Goal: Information Seeking & Learning: Learn about a topic

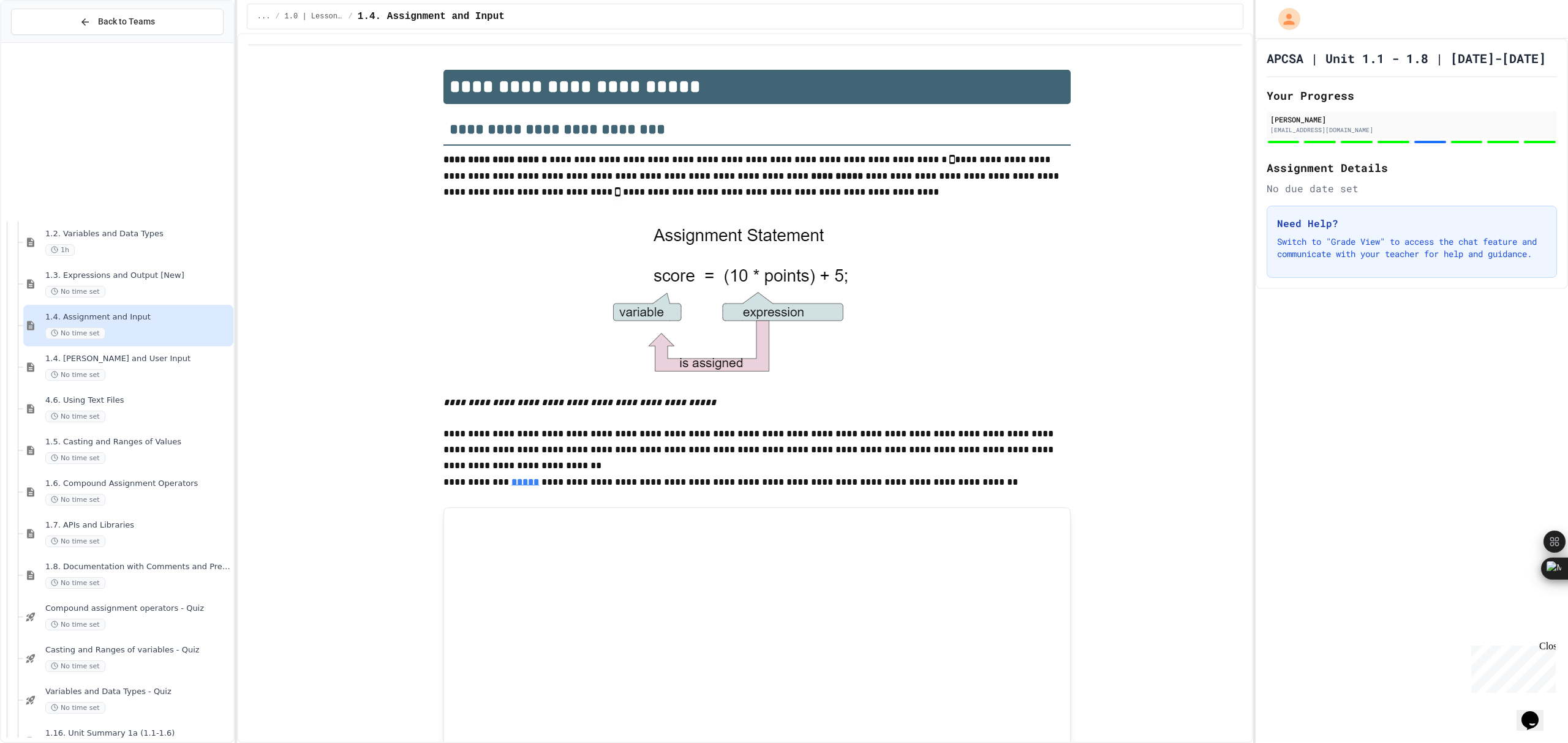
scroll to position [245, 0]
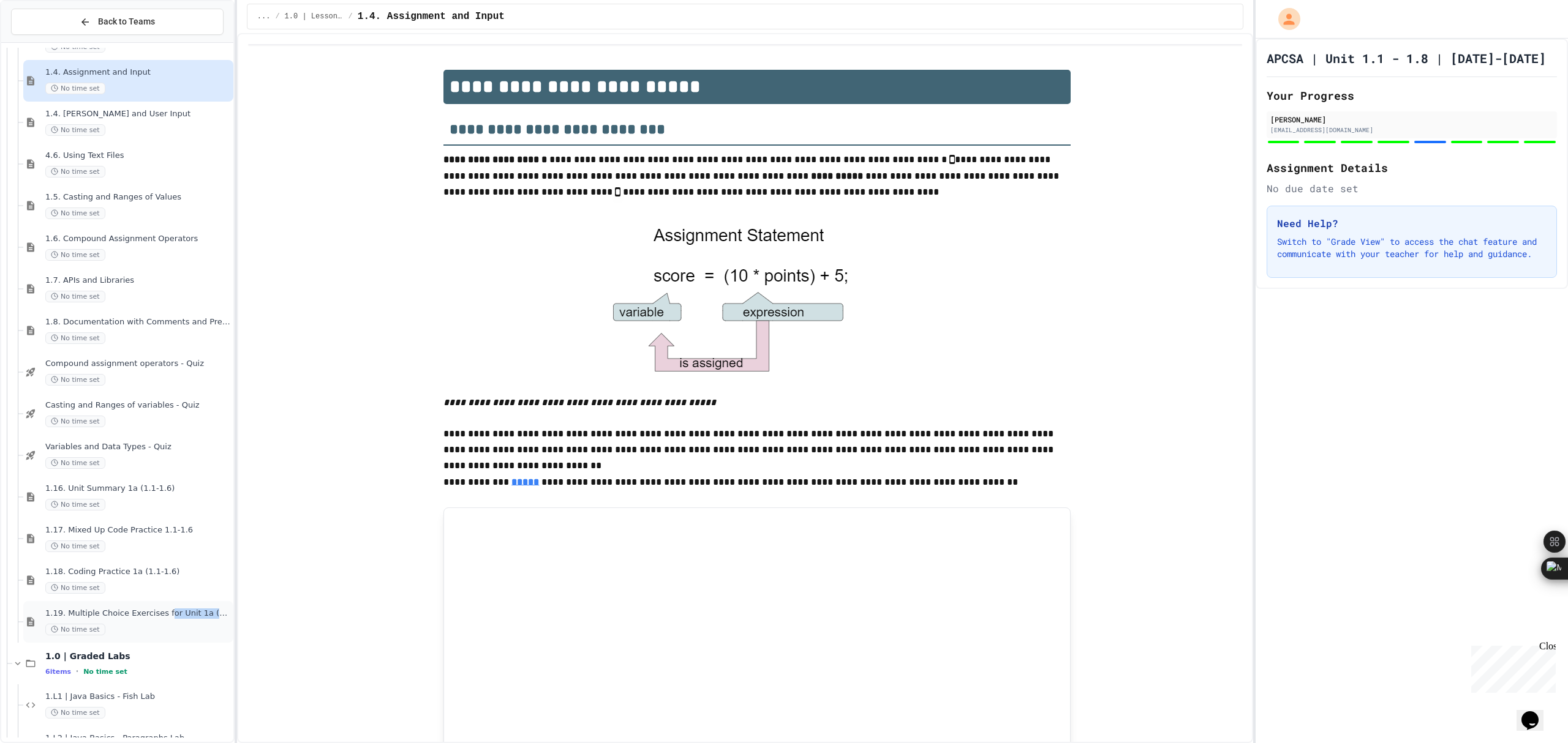
click at [155, 622] on div "1.19. Multiple Choice Exercises for Unit 1a (1.1-1.6) No time set" at bounding box center [138, 622] width 186 height 27
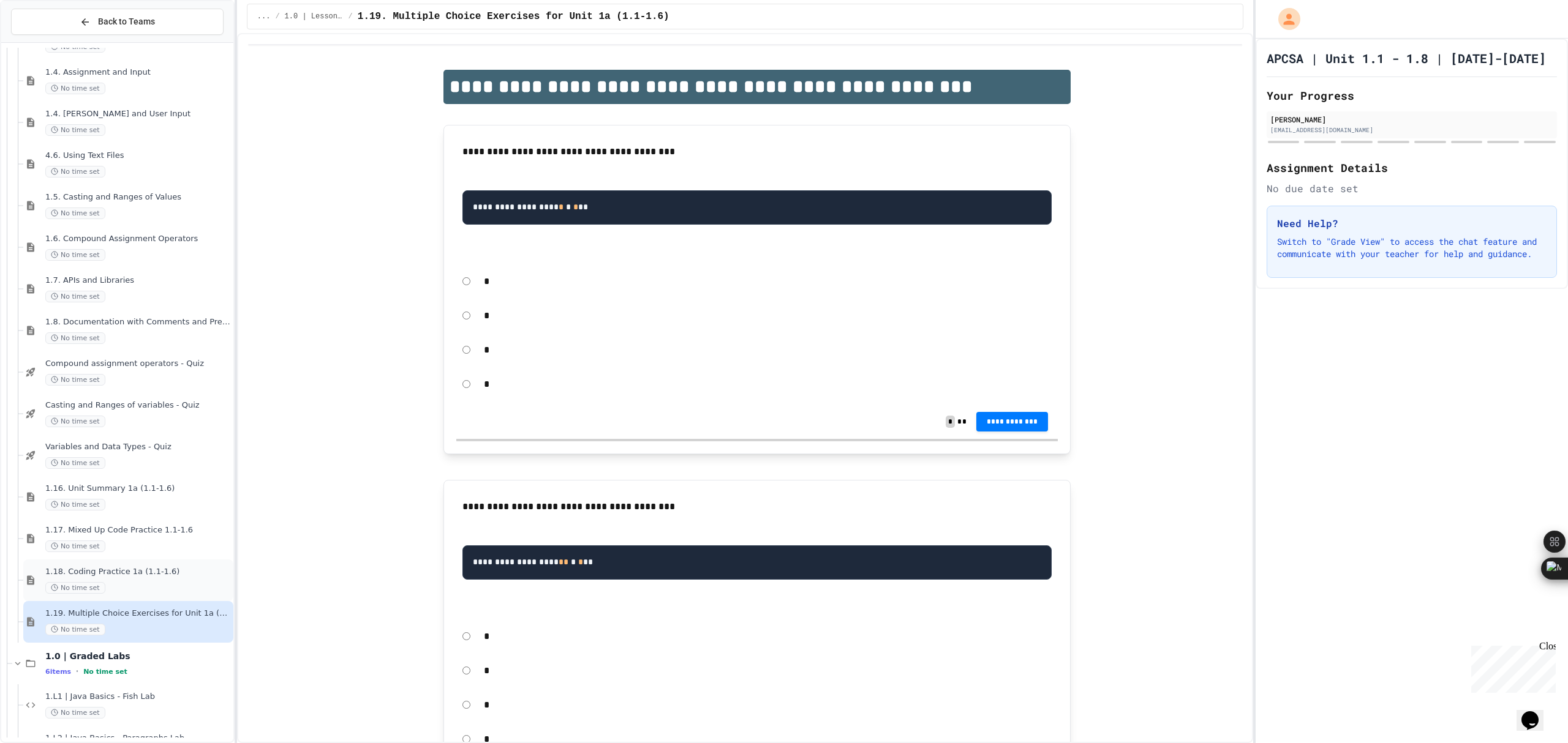
click at [103, 578] on div "1.18. Coding Practice 1a (1.1-1.6) No time set" at bounding box center [138, 580] width 186 height 27
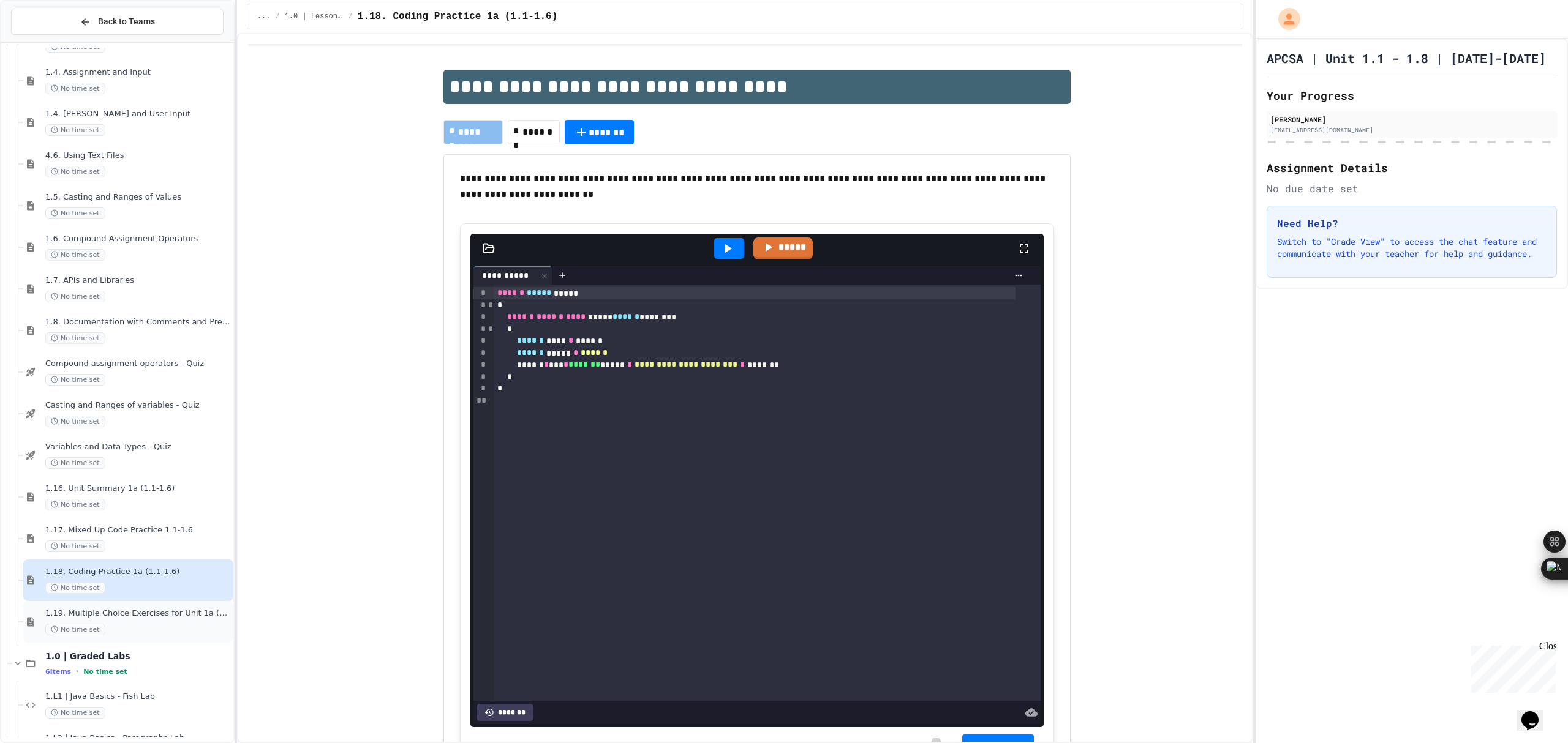
click at [191, 626] on div "No time set" at bounding box center [138, 630] width 186 height 12
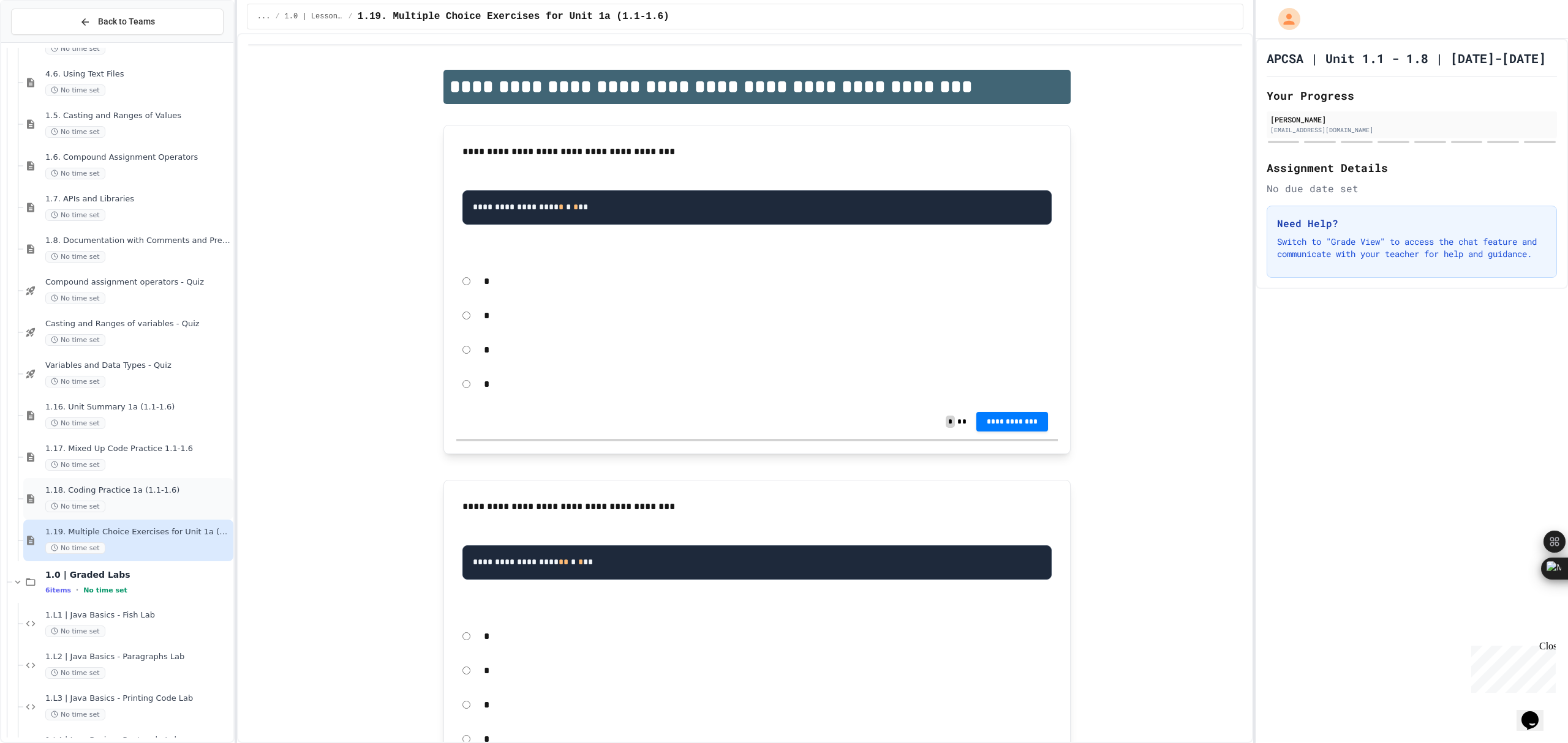
scroll to position [408, 0]
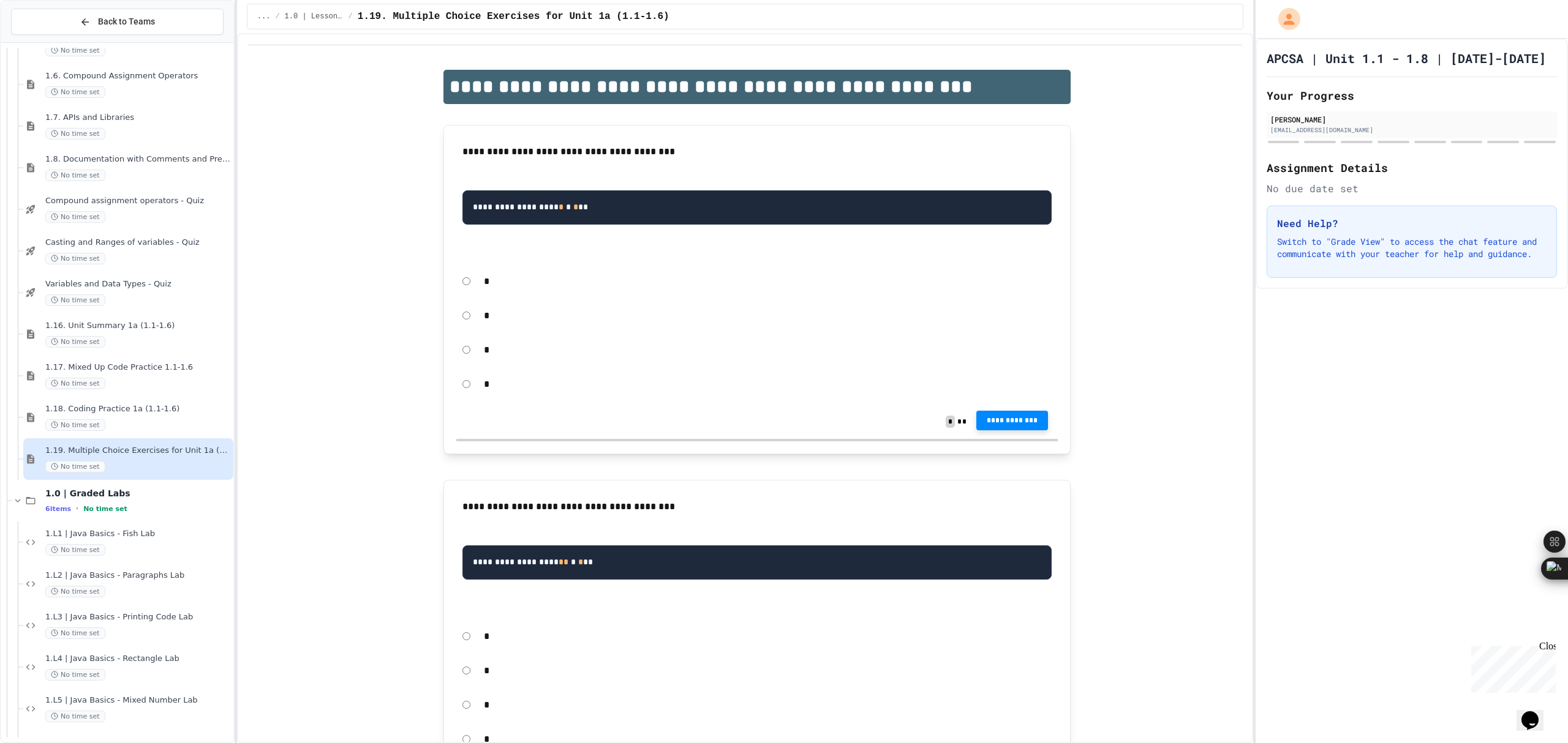
click at [1023, 424] on span "**********" at bounding box center [1012, 420] width 53 height 10
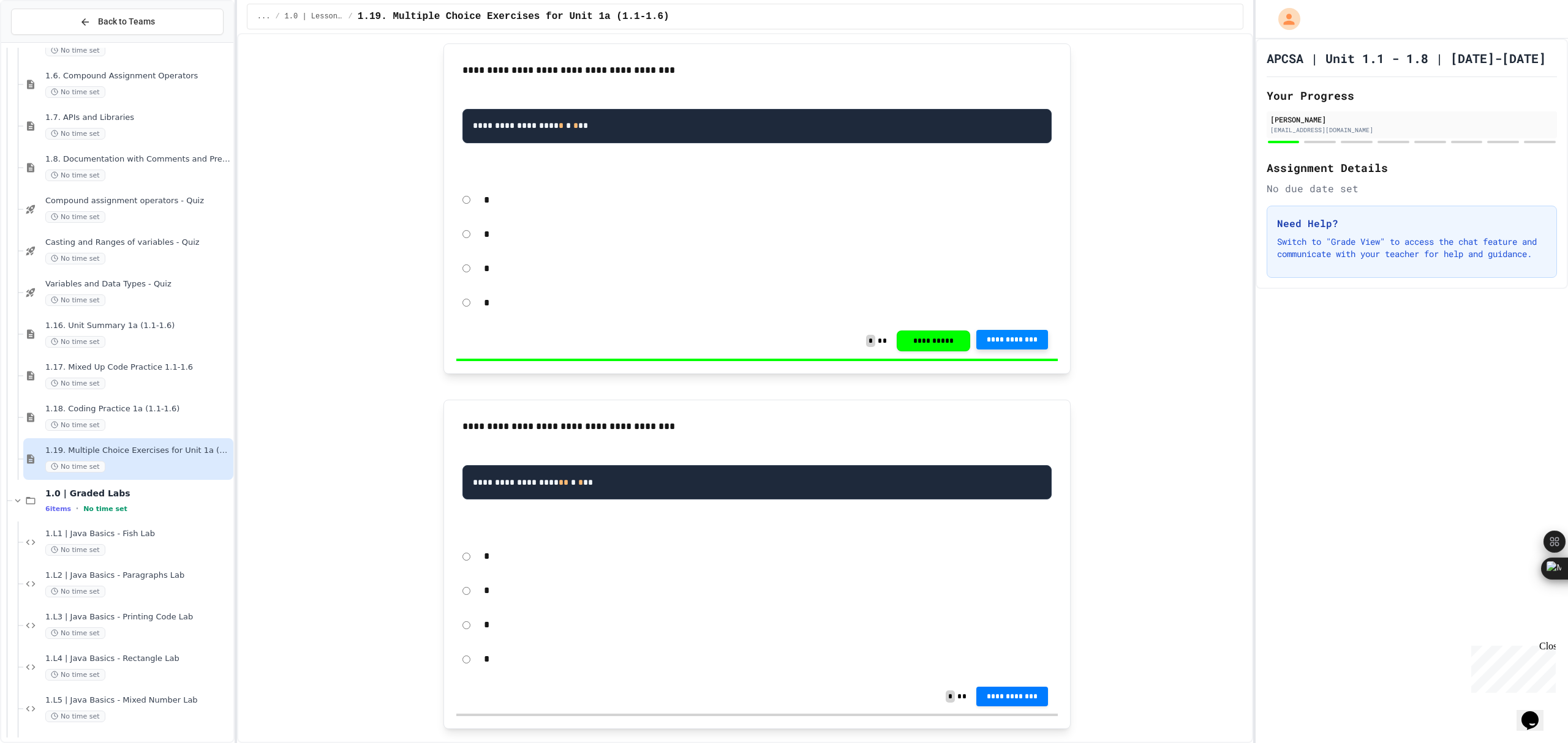
scroll to position [163, 0]
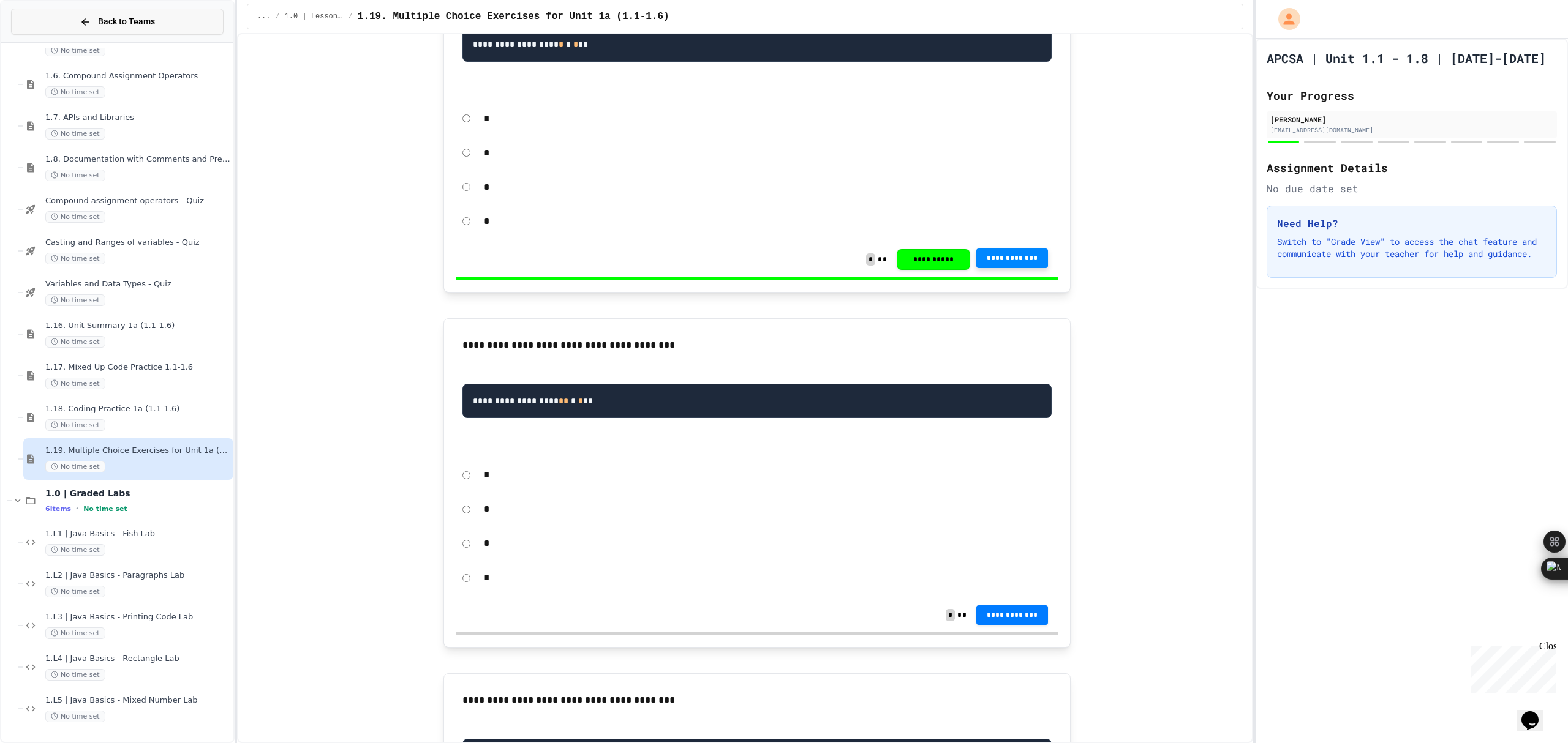
click at [99, 20] on span "Back to Teams" at bounding box center [127, 22] width 57 height 13
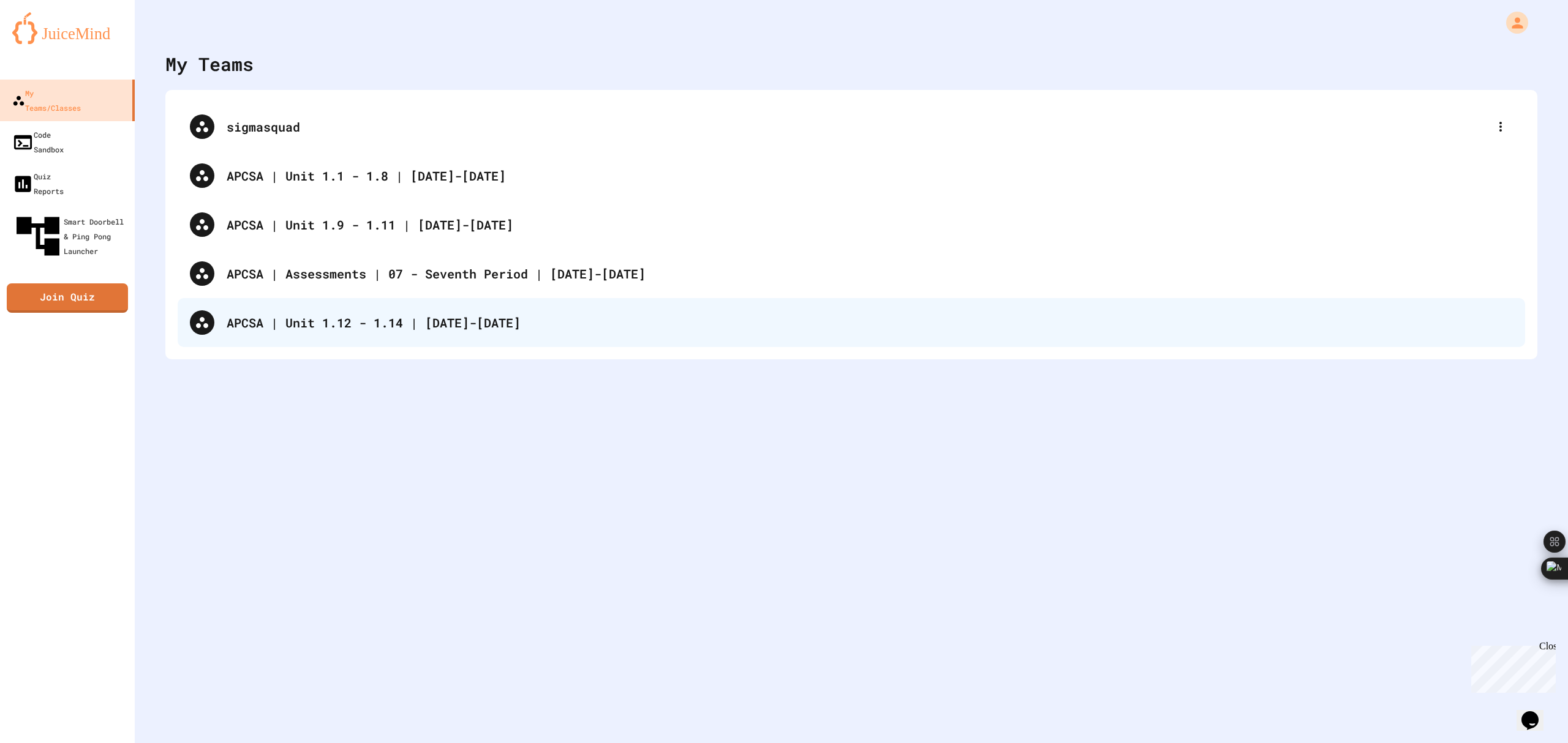
click at [534, 343] on div "APCSA | Unit 1.12 - 1.14 | [DATE]-[DATE]" at bounding box center [851, 323] width 1347 height 49
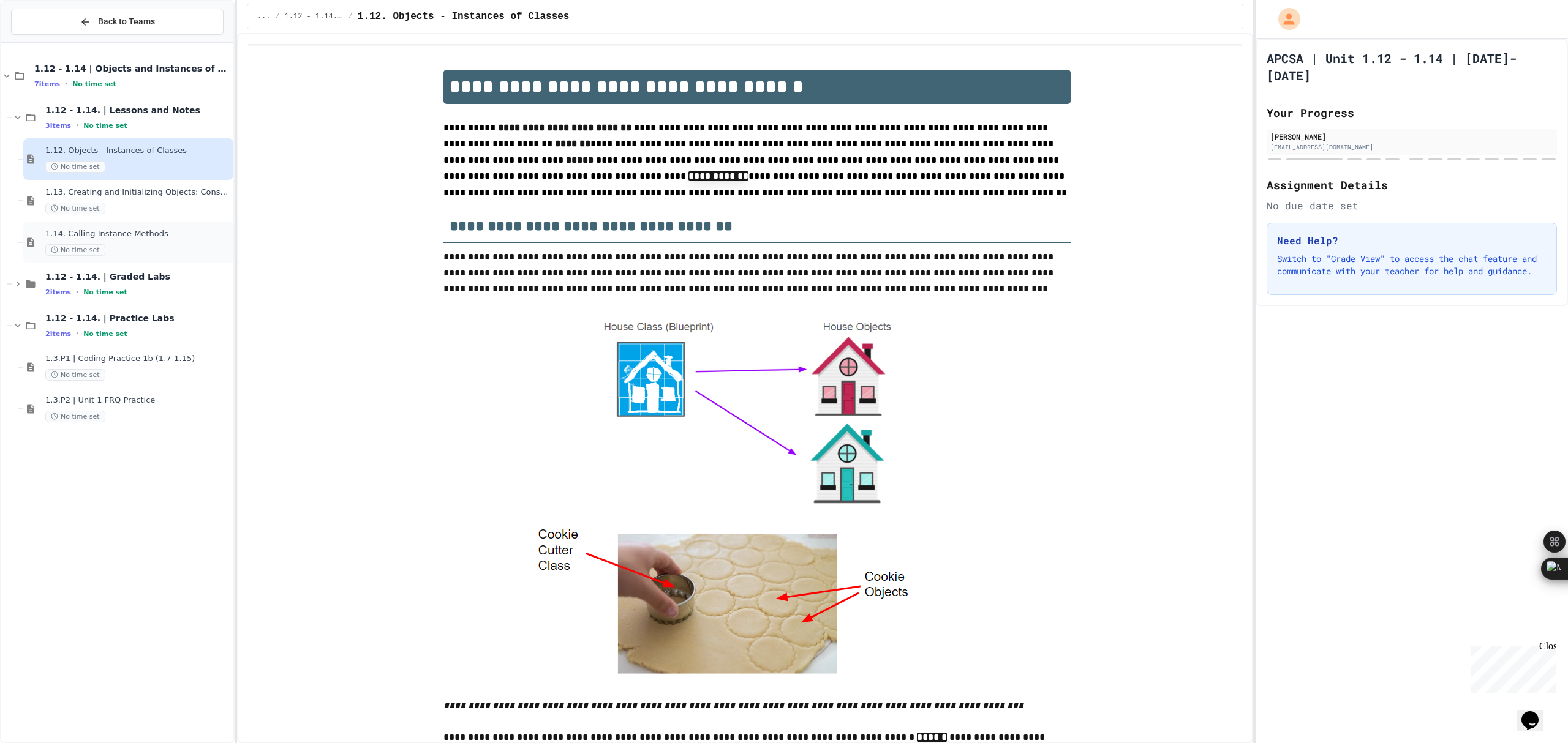
click at [173, 241] on div "1.14. Calling Instance Methods No time set" at bounding box center [138, 242] width 186 height 27
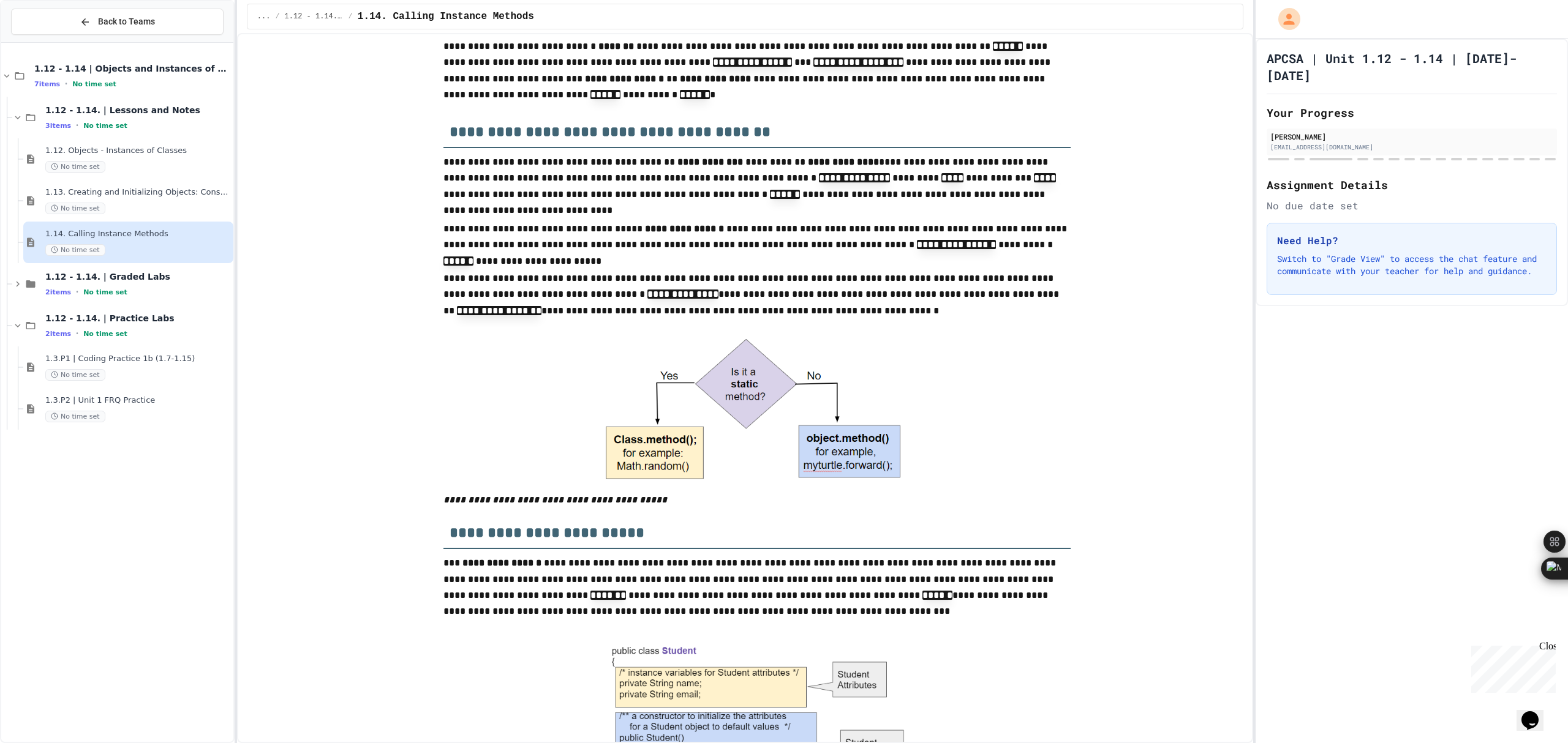
scroll to position [326, 0]
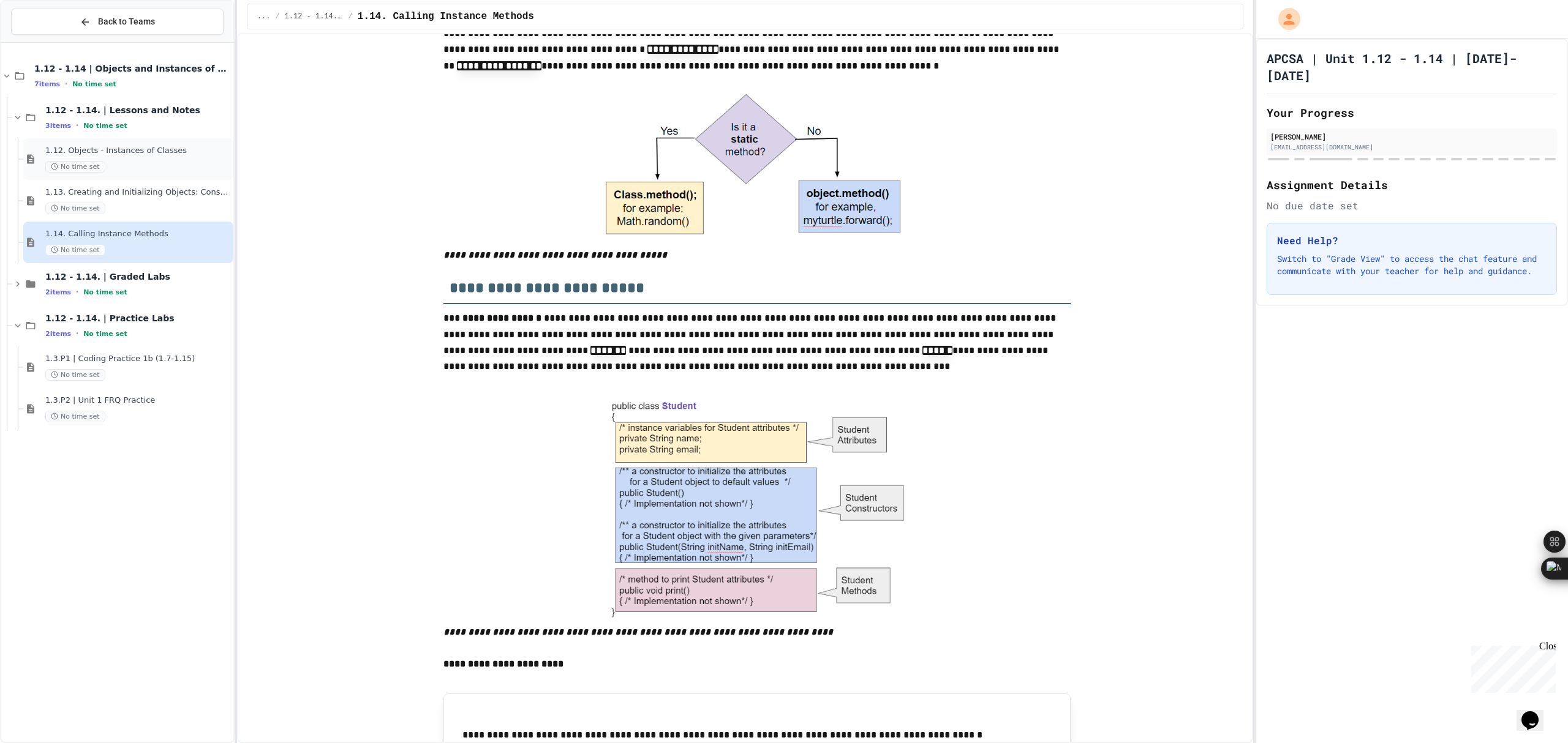
click at [162, 179] on div "1.12. Objects - Instances of Classes No time set" at bounding box center [128, 159] width 210 height 41
